Goal: Information Seeking & Learning: Find contact information

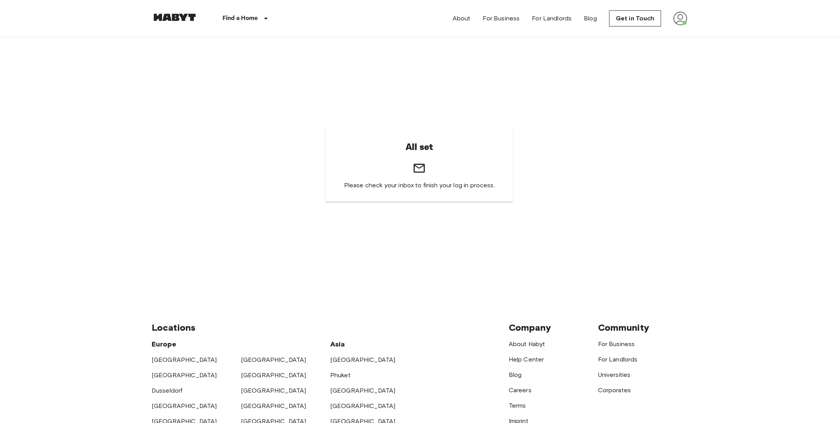
click at [681, 21] on img at bounding box center [680, 19] width 14 height 14
click at [687, 33] on li "Profile" at bounding box center [711, 32] width 77 height 14
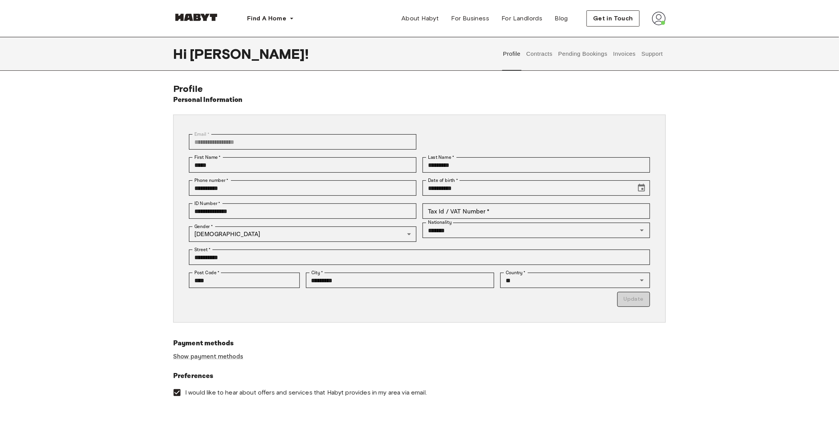
click at [654, 57] on button "Support" at bounding box center [651, 54] width 23 height 34
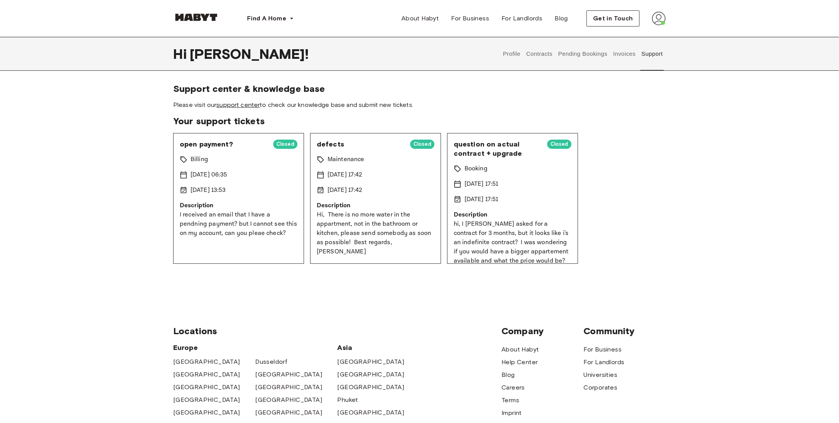
click at [240, 105] on link "support center" at bounding box center [237, 104] width 43 height 7
